Goal: Task Accomplishment & Management: Manage account settings

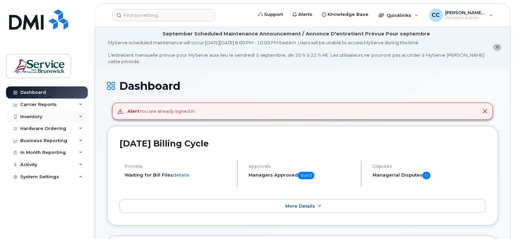
click at [32, 116] on div "Inventory" at bounding box center [31, 116] width 22 height 5
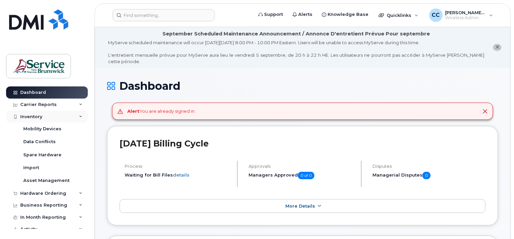
click at [80, 116] on icon at bounding box center [80, 116] width 3 height 3
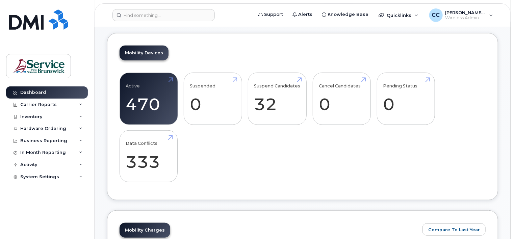
scroll to position [304, 0]
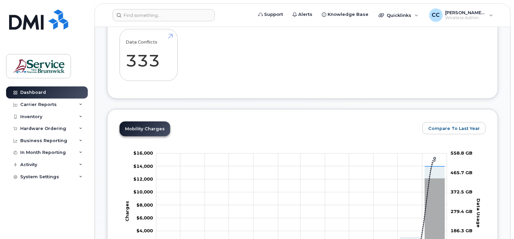
click at [63, 105] on div "Carrier Reports" at bounding box center [47, 105] width 82 height 12
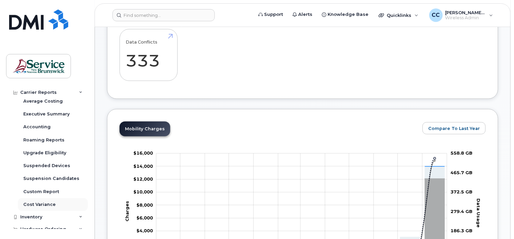
scroll to position [122, 0]
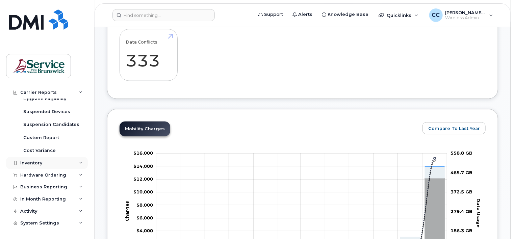
click at [74, 163] on div "Inventory" at bounding box center [47, 163] width 82 height 12
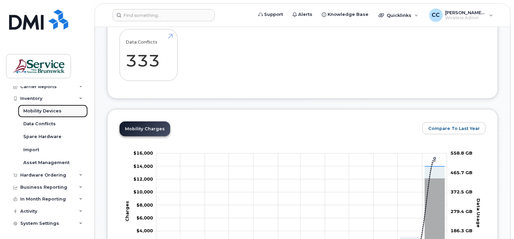
click at [50, 111] on div "Mobility Devices" at bounding box center [42, 111] width 38 height 6
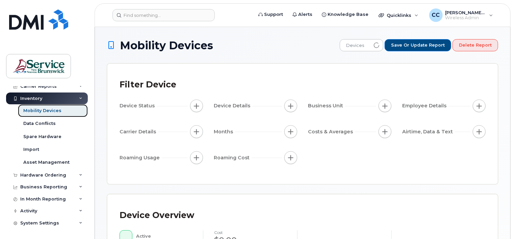
scroll to position [18, 0]
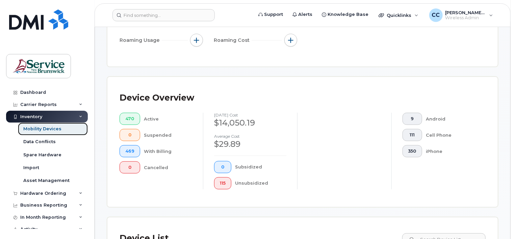
click at [54, 127] on div "Mobility Devices" at bounding box center [42, 129] width 38 height 6
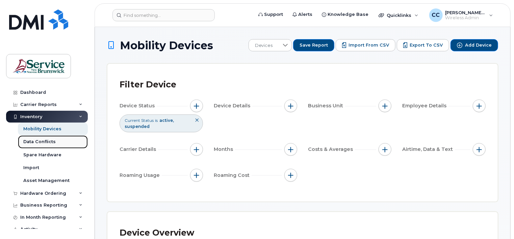
click at [51, 142] on div "Data Conflicts" at bounding box center [39, 142] width 32 height 6
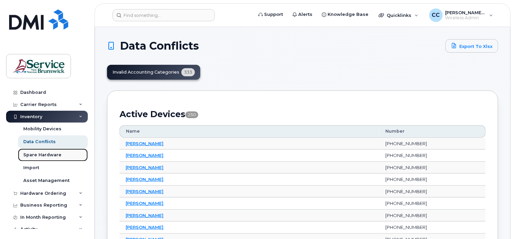
click at [51, 154] on div "Spare Hardware" at bounding box center [42, 155] width 38 height 6
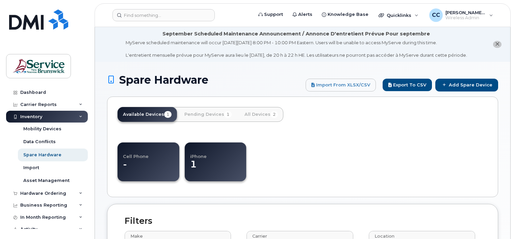
select select
click at [44, 168] on link "Import" at bounding box center [53, 167] width 70 height 13
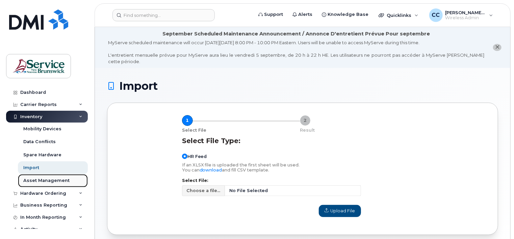
click at [54, 180] on div "Asset Management" at bounding box center [46, 181] width 46 height 6
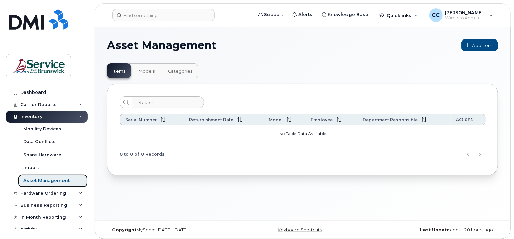
scroll to position [3, 0]
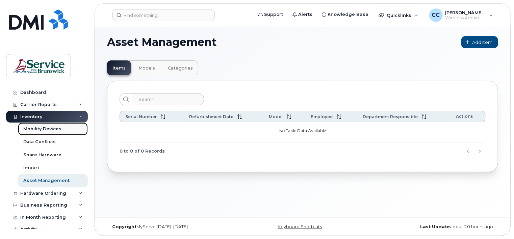
click at [47, 128] on div "Mobility Devices" at bounding box center [42, 129] width 38 height 6
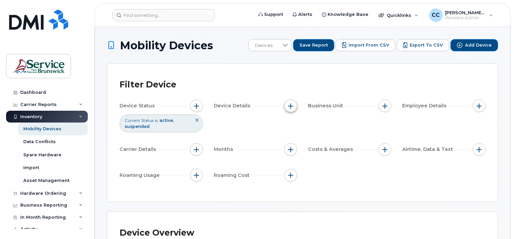
click at [289, 106] on span "button" at bounding box center [290, 105] width 5 height 5
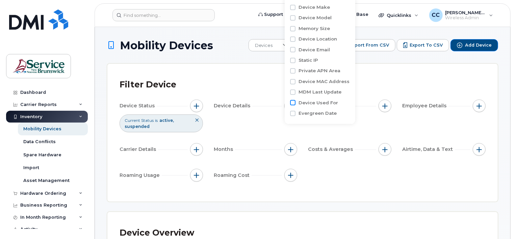
click at [292, 104] on input "Device Used For" at bounding box center [292, 102] width 5 height 5
checkbox input "true"
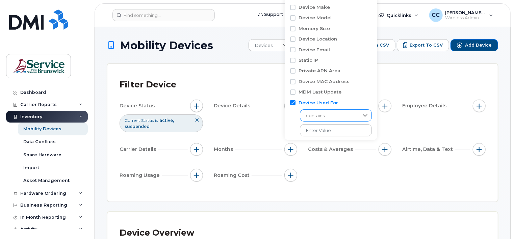
click at [331, 115] on span "contains" at bounding box center [329, 116] width 58 height 12
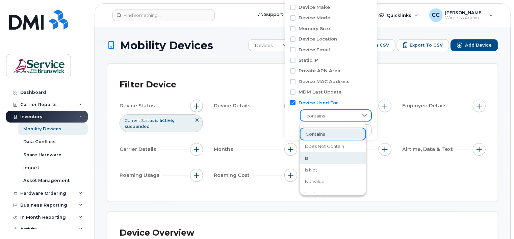
click at [309, 159] on li "is" at bounding box center [333, 158] width 66 height 12
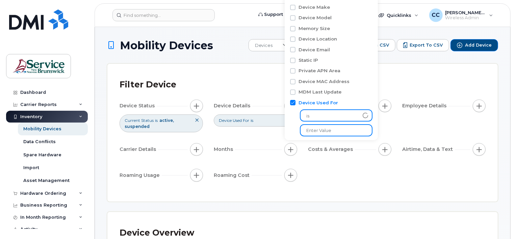
click at [333, 130] on input "text" at bounding box center [336, 130] width 73 height 12
click at [322, 131] on input "506" at bounding box center [336, 130] width 73 height 12
type input "5064613569"
click at [361, 127] on input "5064613569" at bounding box center [336, 130] width 73 height 12
click at [351, 127] on input "5064613569" at bounding box center [336, 130] width 73 height 12
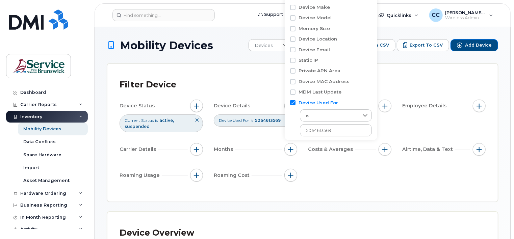
drag, startPoint x: 382, startPoint y: 170, endPoint x: 380, endPoint y: 164, distance: 6.3
click at [381, 170] on div "Device Status Current Status is active suspended Device Details Device Used For…" at bounding box center [303, 142] width 366 height 84
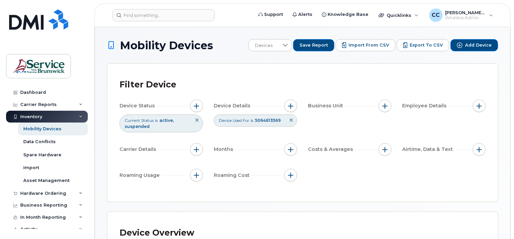
click at [246, 123] on span "Device Used For" at bounding box center [234, 120] width 30 height 6
click at [288, 44] on icon at bounding box center [285, 45] width 5 height 5
click at [292, 120] on icon at bounding box center [291, 120] width 4 height 4
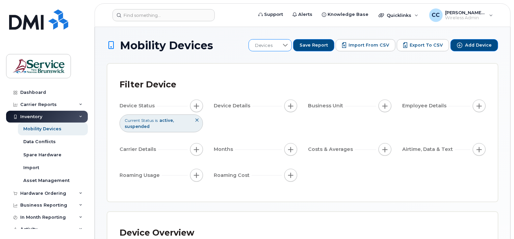
click at [288, 47] on icon at bounding box center [285, 45] width 5 height 5
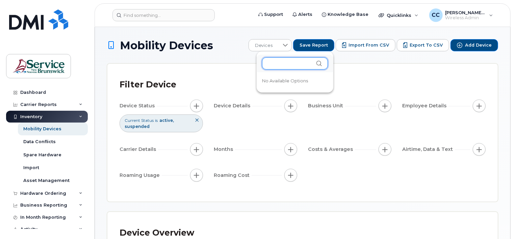
click at [285, 65] on input "text" at bounding box center [295, 63] width 66 height 12
click at [296, 62] on input "506461" at bounding box center [295, 63] width 66 height 12
type input "5064613569"
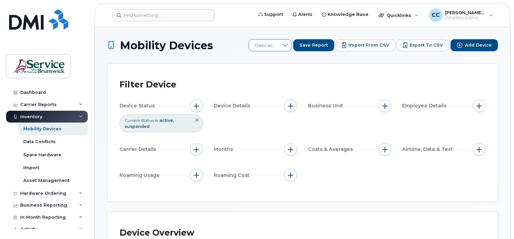
click at [288, 46] on icon at bounding box center [285, 45] width 5 height 3
click at [316, 62] on icon at bounding box center [318, 63] width 5 height 5
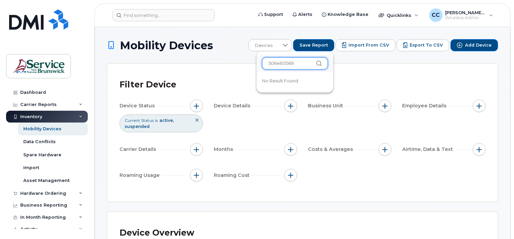
drag, startPoint x: 295, startPoint y: 63, endPoint x: 250, endPoint y: 63, distance: 45.2
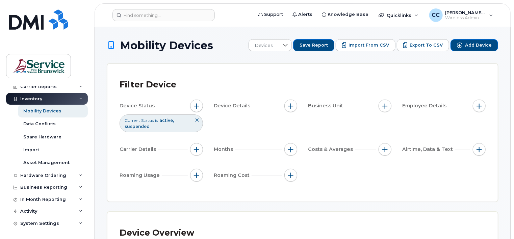
click at [231, 40] on h1 "Mobility Devices" at bounding box center [176, 46] width 138 height 12
click at [77, 173] on div "Hardware Ordering" at bounding box center [47, 175] width 82 height 12
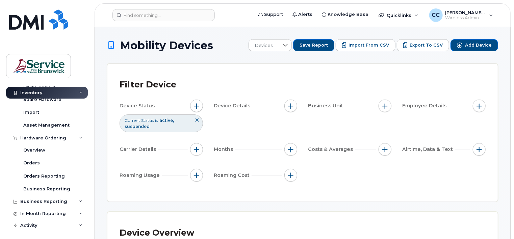
scroll to position [62, 0]
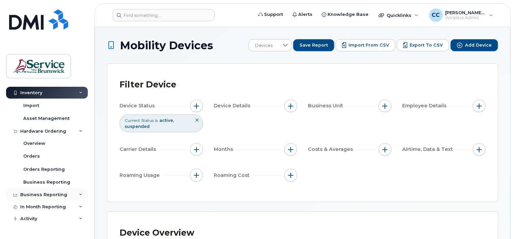
click at [77, 193] on div "Business Reporting" at bounding box center [47, 195] width 82 height 12
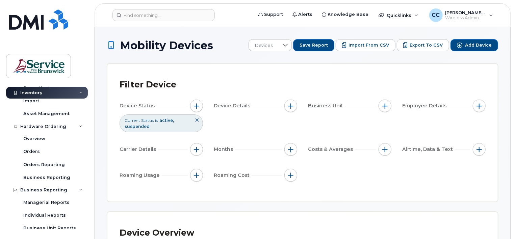
scroll to position [0, 0]
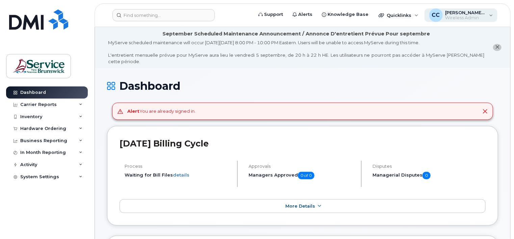
click at [493, 16] on div "CC Carr, Christine (JPS/JSP) Wireless Admin" at bounding box center [460, 15] width 73 height 14
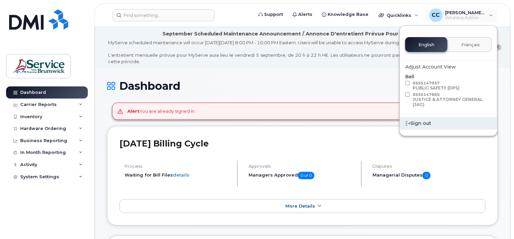
click at [431, 126] on div "Sign out" at bounding box center [448, 123] width 97 height 12
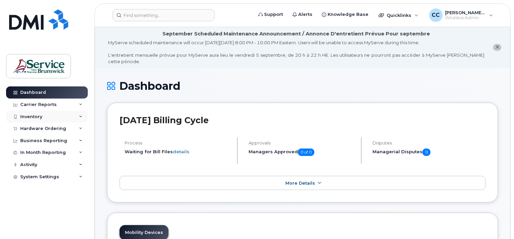
click at [80, 116] on icon at bounding box center [80, 116] width 3 height 3
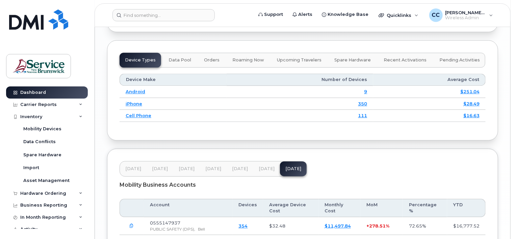
scroll to position [1025, 0]
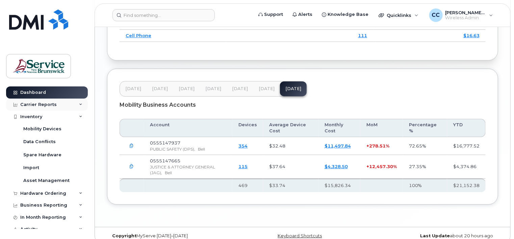
click at [77, 103] on div "Carrier Reports" at bounding box center [47, 105] width 82 height 12
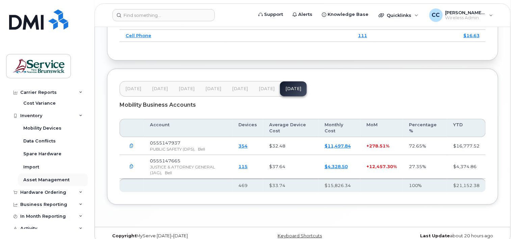
scroll to position [186, 0]
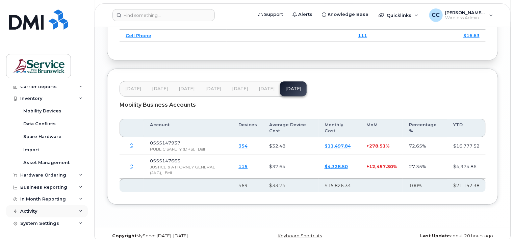
click at [28, 214] on div "Activity" at bounding box center [47, 211] width 82 height 12
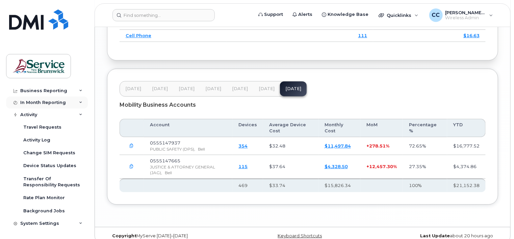
click at [79, 101] on icon at bounding box center [80, 102] width 3 height 3
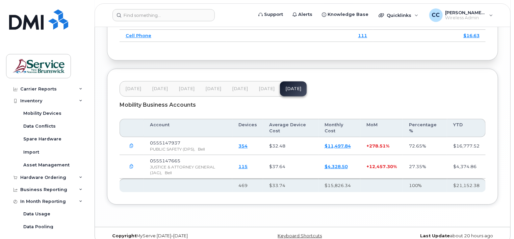
scroll to position [182, 0]
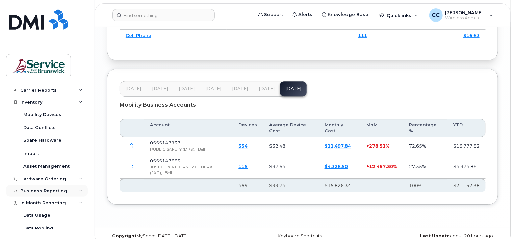
click at [40, 187] on div "Business Reporting" at bounding box center [47, 191] width 82 height 12
click at [73, 89] on div "Carrier Reports" at bounding box center [47, 90] width 82 height 12
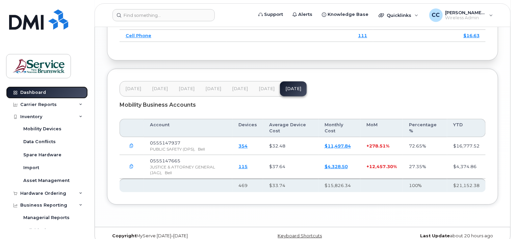
click at [31, 91] on div "Dashboard" at bounding box center [33, 92] width 26 height 5
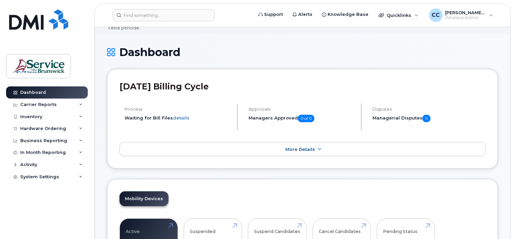
scroll to position [135, 0]
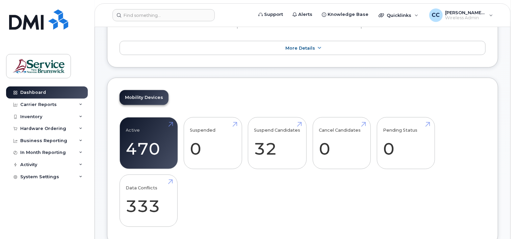
click at [278, 189] on div "Active 470 Suspended 0 Suspend Candidates 32 Cancel Candidates 0 Pending Status…" at bounding box center [303, 174] width 366 height 115
click at [151, 182] on link "Data Conflicts 333" at bounding box center [149, 201] width 46 height 45
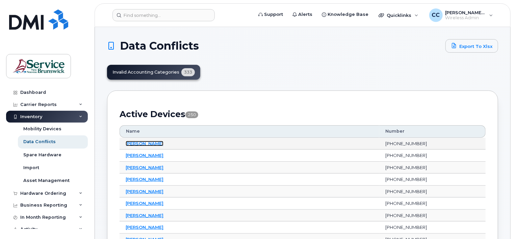
click at [137, 143] on link "[PERSON_NAME]" at bounding box center [145, 143] width 38 height 5
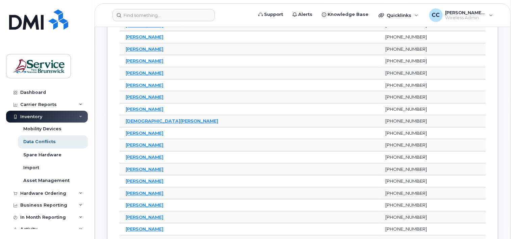
scroll to position [1013, 0]
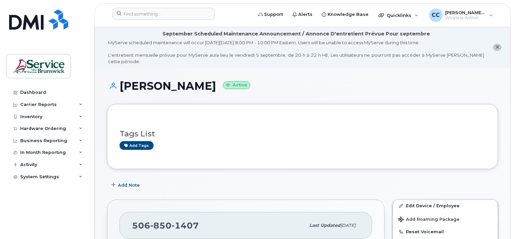
click at [284, 80] on h1 "[PERSON_NAME] Active" at bounding box center [302, 86] width 391 height 12
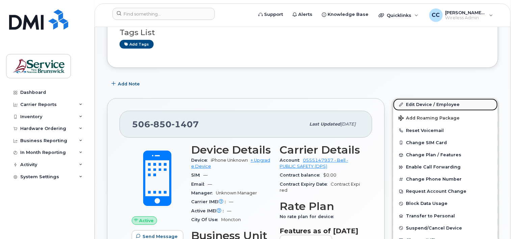
click at [416, 99] on link "Edit Device / Employee" at bounding box center [445, 105] width 105 height 12
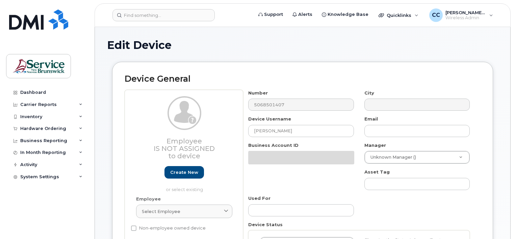
select select "34535605"
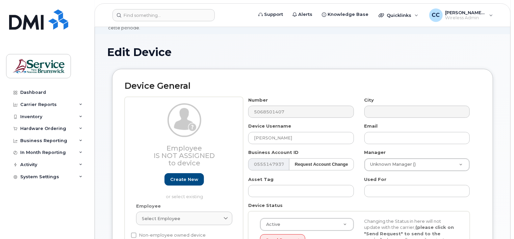
scroll to position [68, 0]
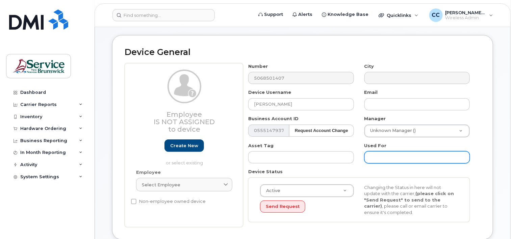
drag, startPoint x: 381, startPoint y: 152, endPoint x: 394, endPoint y: 151, distance: 13.2
click at [394, 151] on input "text" at bounding box center [416, 157] width 105 height 12
click at [376, 153] on input "text" at bounding box center [416, 157] width 105 height 12
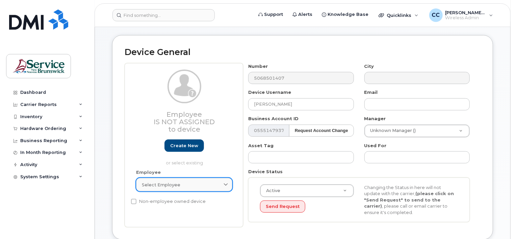
click at [224, 183] on icon at bounding box center [226, 185] width 4 height 4
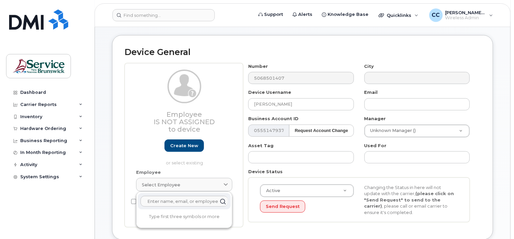
click at [141, 129] on div "Employee Is not assigned to device Create new or select existing" at bounding box center [184, 118] width 96 height 97
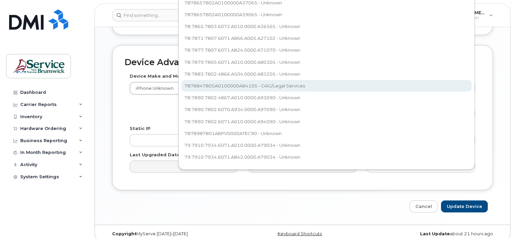
scroll to position [257, 0]
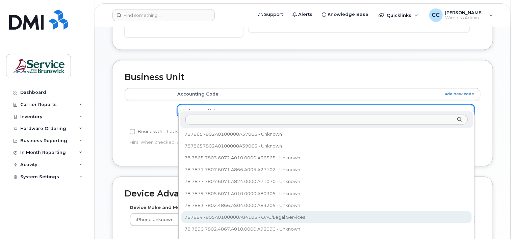
click at [254, 80] on body "Support Alerts Knowledge Base Quicklinks Suspend / Cancel Device Change SIM Car…" at bounding box center [257, 60] width 514 height 635
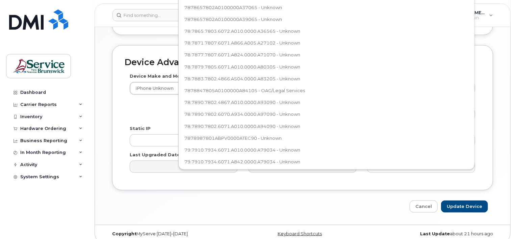
scroll to position [188, 0]
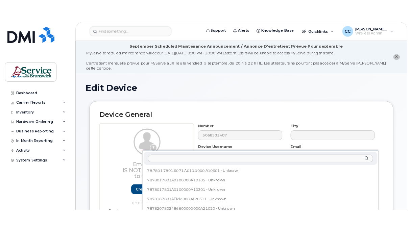
scroll to position [101, 0]
